Goal: Find specific page/section: Find specific page/section

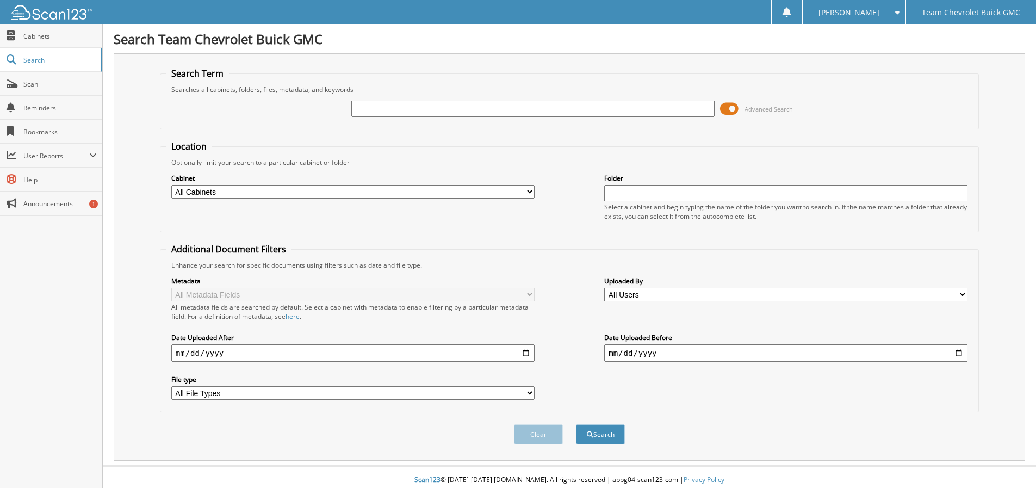
click at [365, 113] on input "text" at bounding box center [532, 109] width 363 height 16
type input "[PERSON_NAME]"
click at [576, 424] on button "Search" at bounding box center [600, 434] width 49 height 20
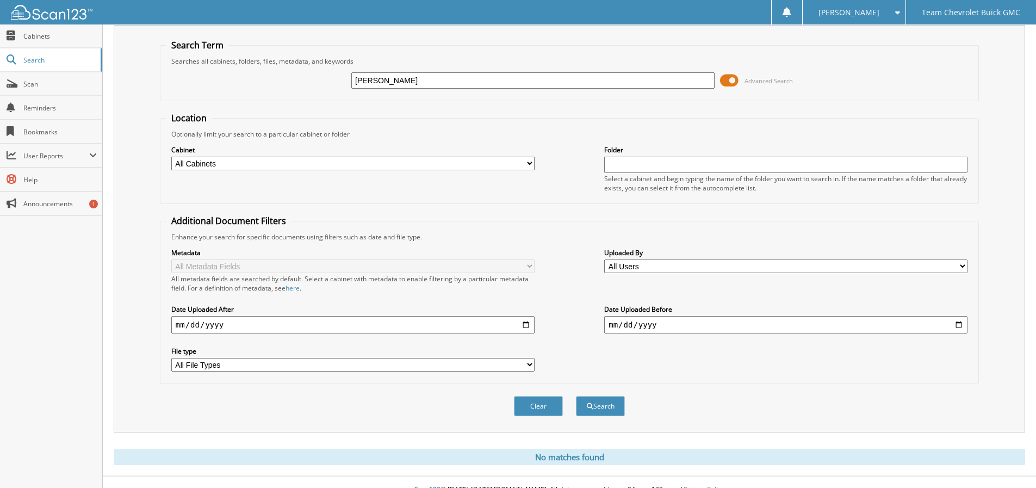
scroll to position [44, 0]
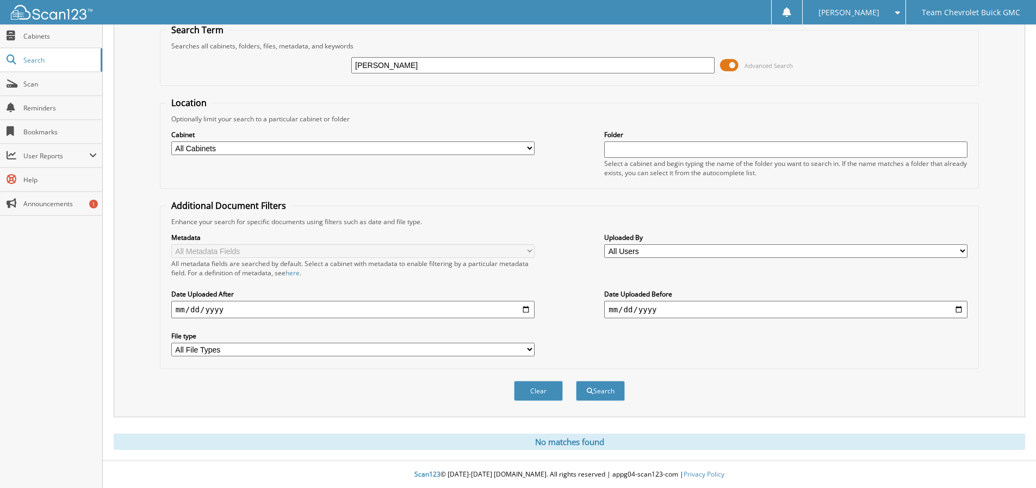
click at [431, 66] on input "JAVIER CAVAZOS" at bounding box center [532, 65] width 363 height 16
type input "J"
click at [726, 61] on span at bounding box center [729, 65] width 18 height 16
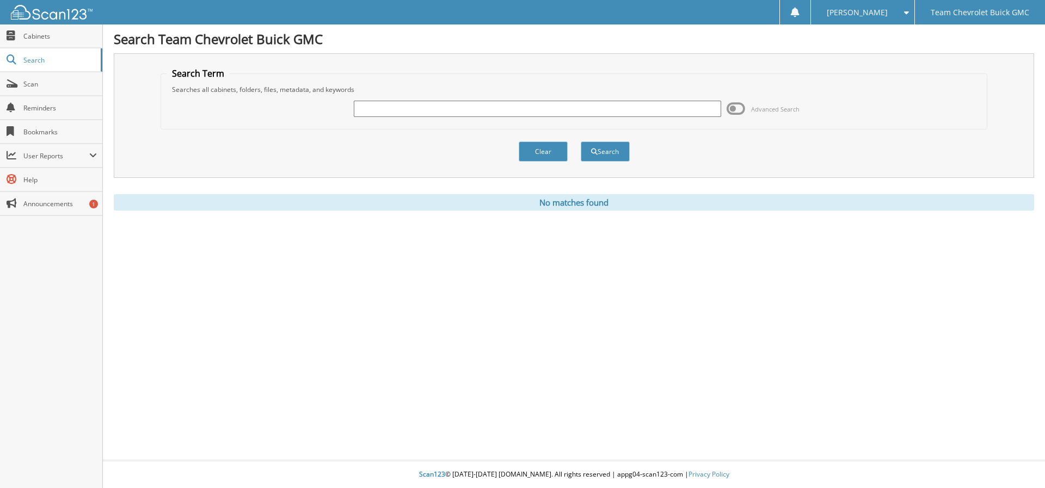
click at [443, 104] on input "text" at bounding box center [537, 109] width 367 height 16
type input "JAVIER CAVAZOS"
click at [592, 152] on span "submit" at bounding box center [594, 152] width 7 height 7
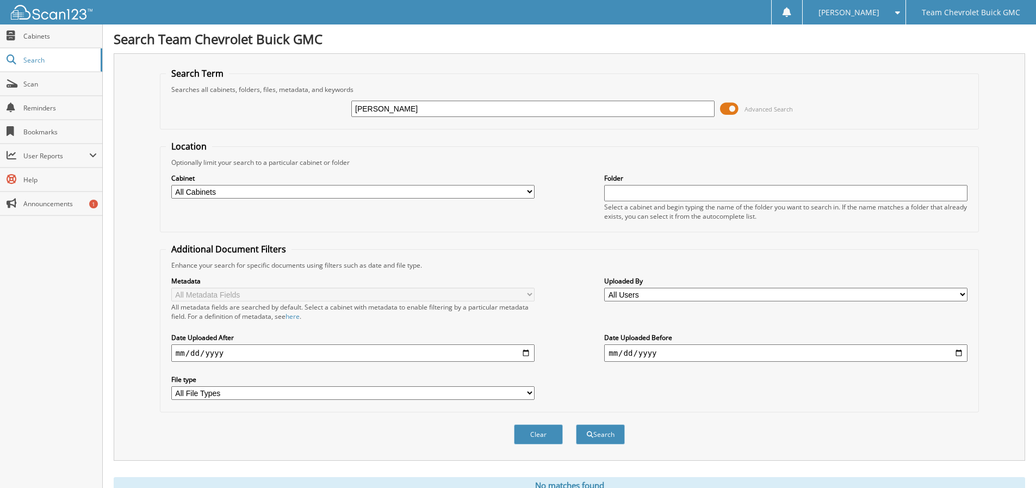
scroll to position [44, 0]
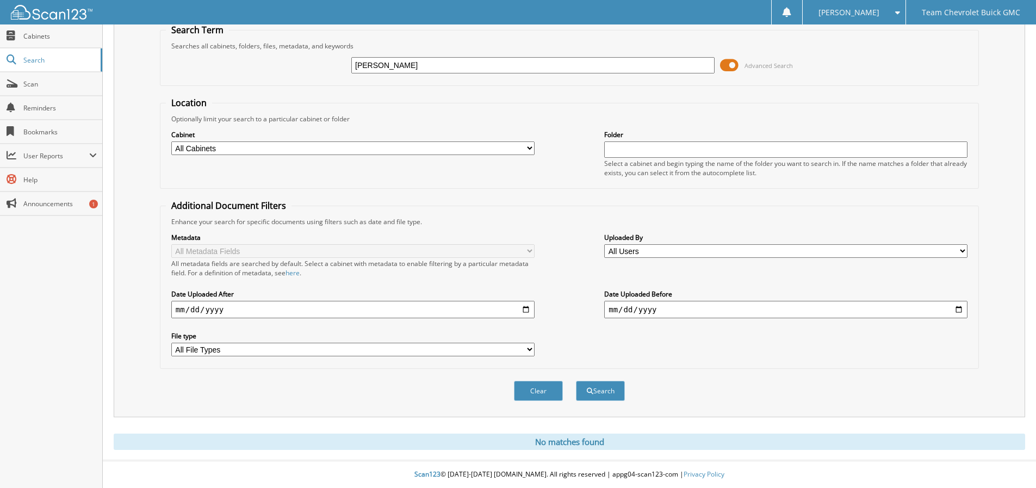
click at [429, 65] on input "[PERSON_NAME]" at bounding box center [532, 65] width 363 height 16
type input "J"
type input "[PERSON_NAME]"
click at [576, 381] on button "Search" at bounding box center [600, 391] width 49 height 20
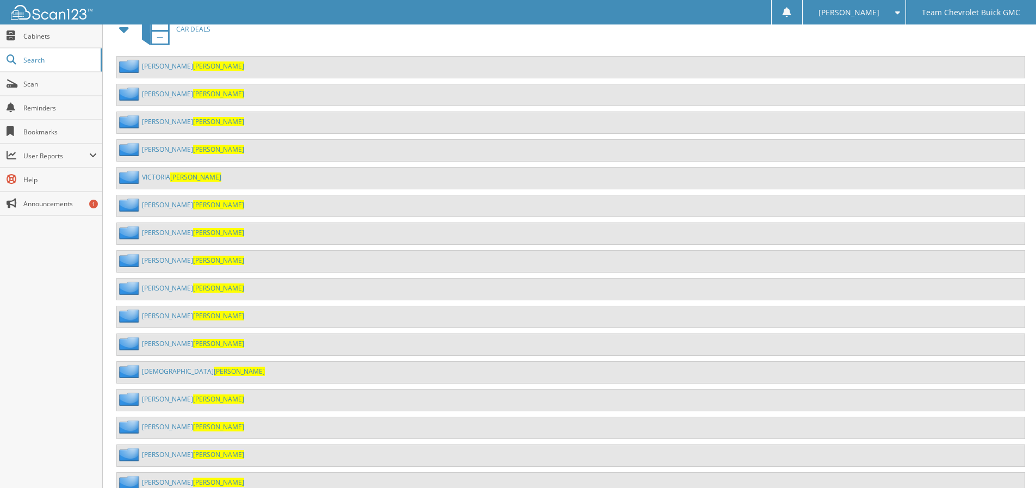
scroll to position [879, 0]
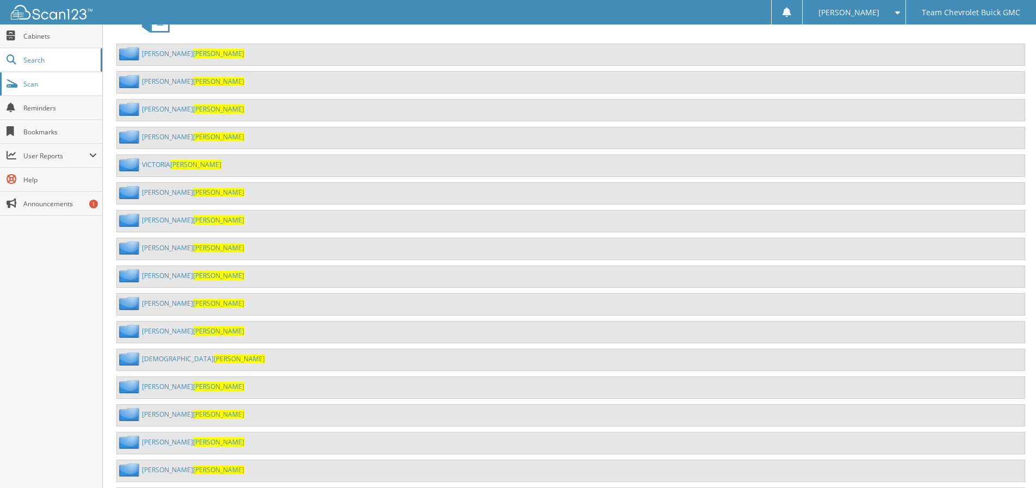
click at [31, 84] on span "Scan" at bounding box center [59, 83] width 73 height 9
